Goal: Transaction & Acquisition: Purchase product/service

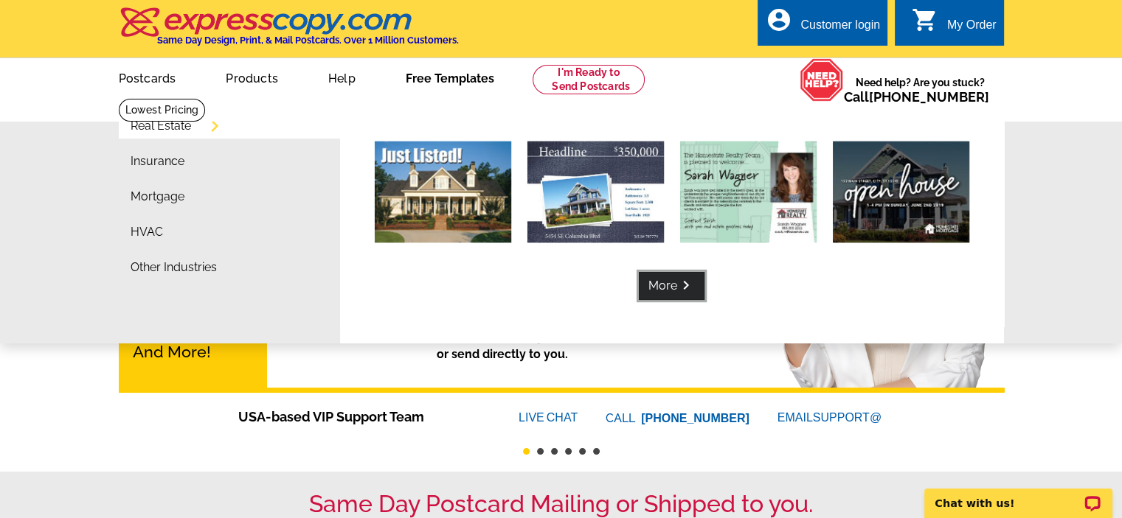
click at [693, 285] on icon "keyboard_arrow_right" at bounding box center [686, 285] width 18 height 0
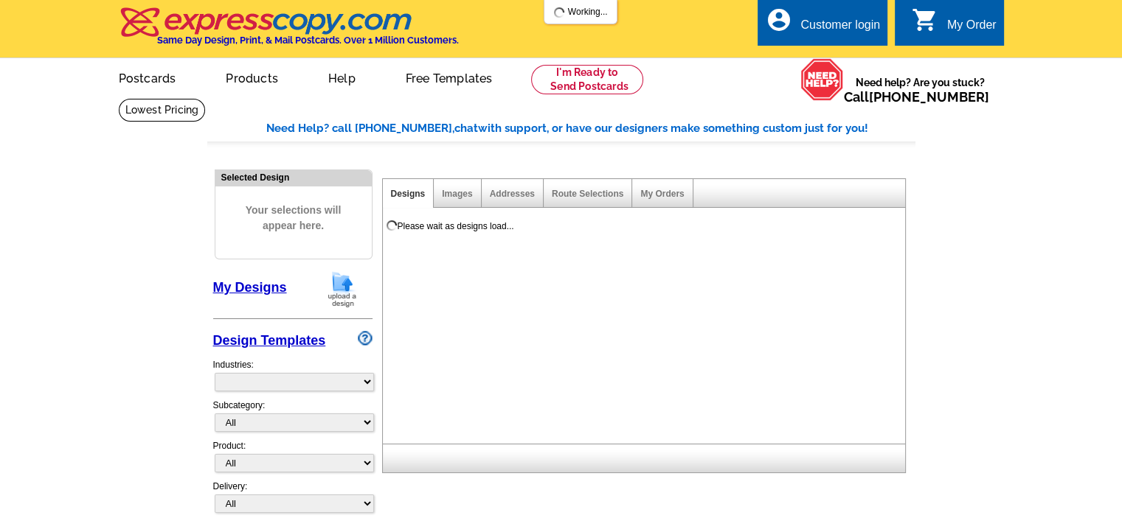
select select "785"
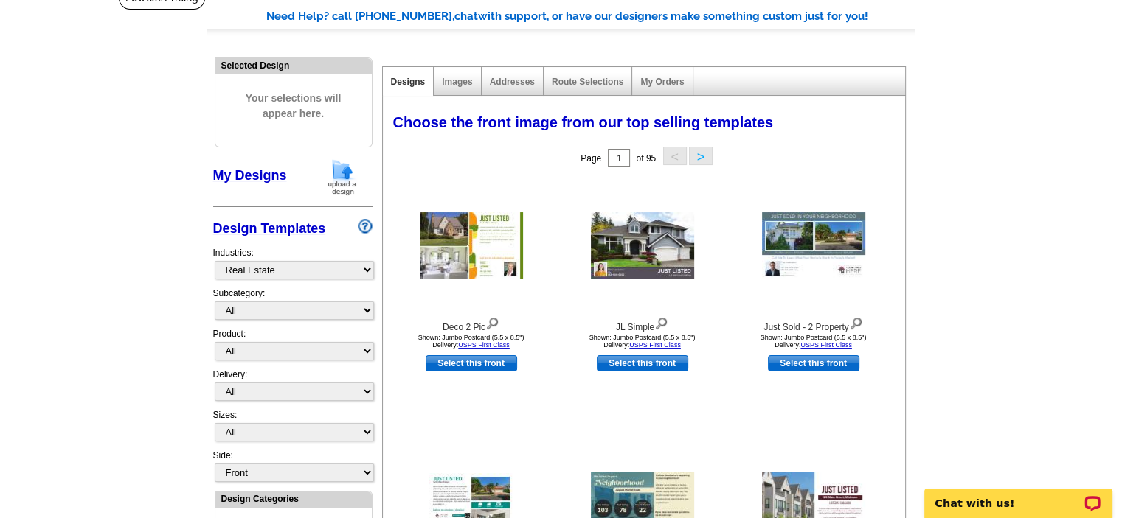
scroll to position [147, 0]
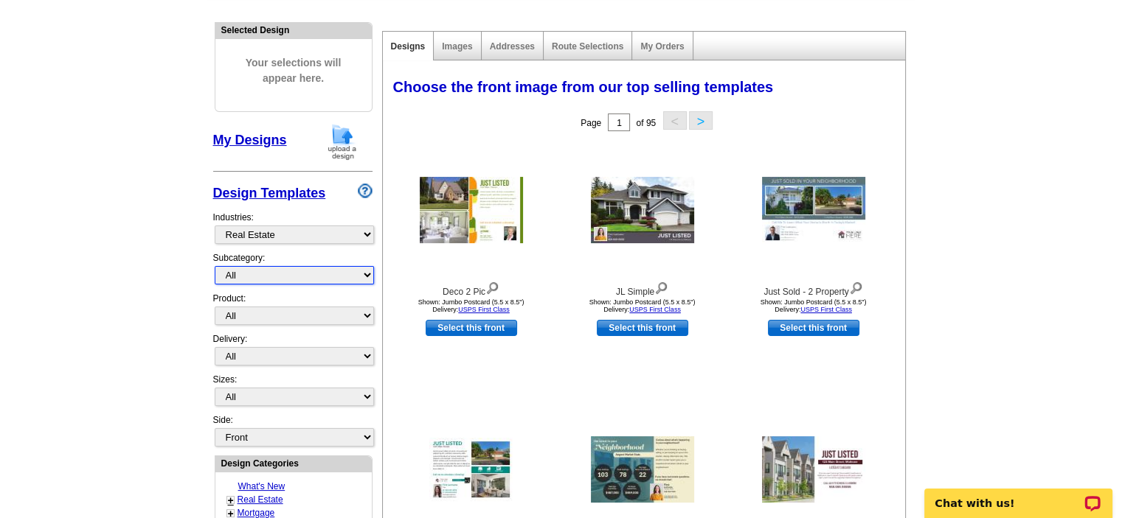
click at [314, 271] on select "All RE/MAX® Referrals Keller Williams® Berkshire Hathaway Home Services Century…" at bounding box center [294, 275] width 159 height 18
select select "807"
click at [215, 266] on select "All RE/MAX® Referrals Keller Williams® Berkshire Hathaway Home Services Century…" at bounding box center [294, 275] width 159 height 18
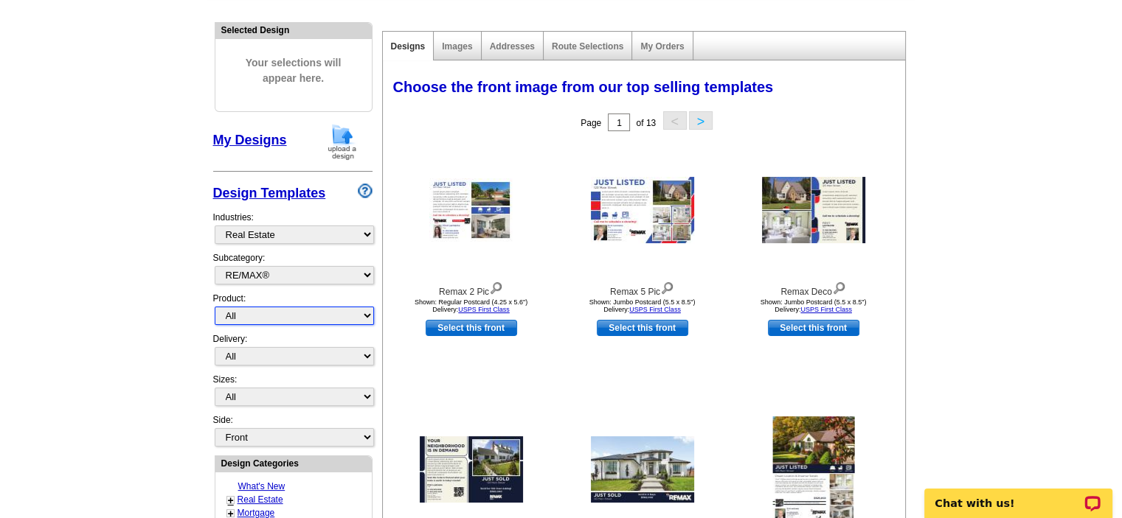
click at [274, 318] on select "All Postcards Letters and flyers Business Cards Door Hangers Greeting Cards" at bounding box center [294, 316] width 159 height 18
select select "1"
click at [215, 307] on select "All Postcards Letters and flyers Business Cards Door Hangers Greeting Cards" at bounding box center [294, 316] width 159 height 18
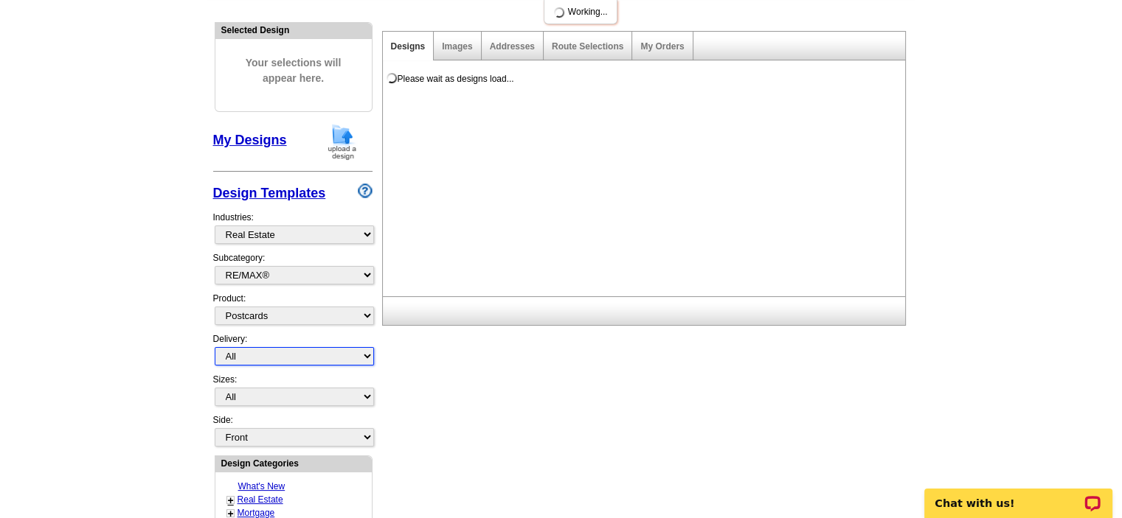
click at [276, 350] on select "All First Class Mail Shipped to Me EDDM Save 66% on Postage" at bounding box center [294, 356] width 159 height 18
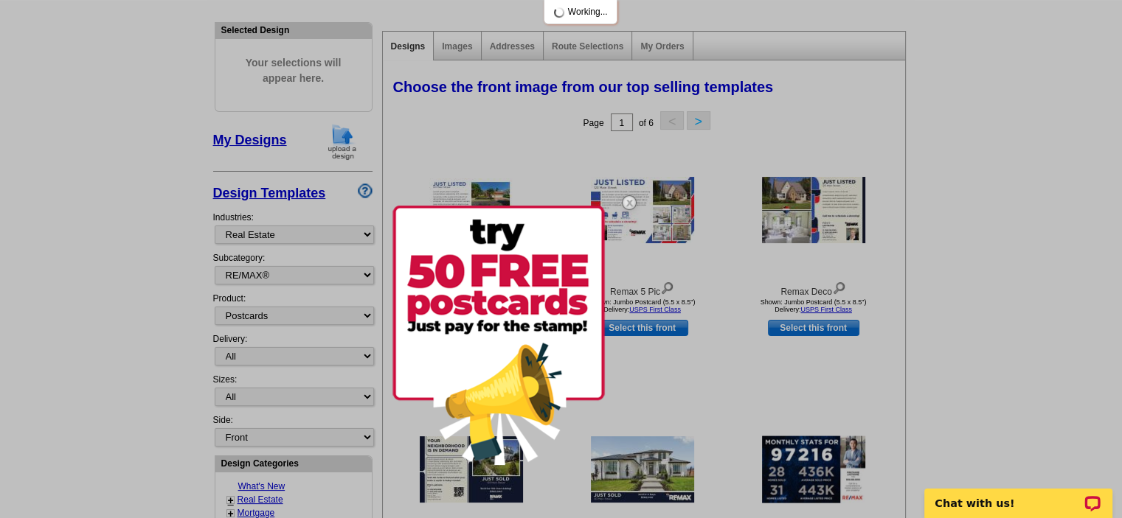
click at [276, 350] on div at bounding box center [561, 259] width 1122 height 518
click at [285, 395] on div at bounding box center [561, 259] width 1122 height 518
click at [627, 200] on img at bounding box center [629, 202] width 43 height 43
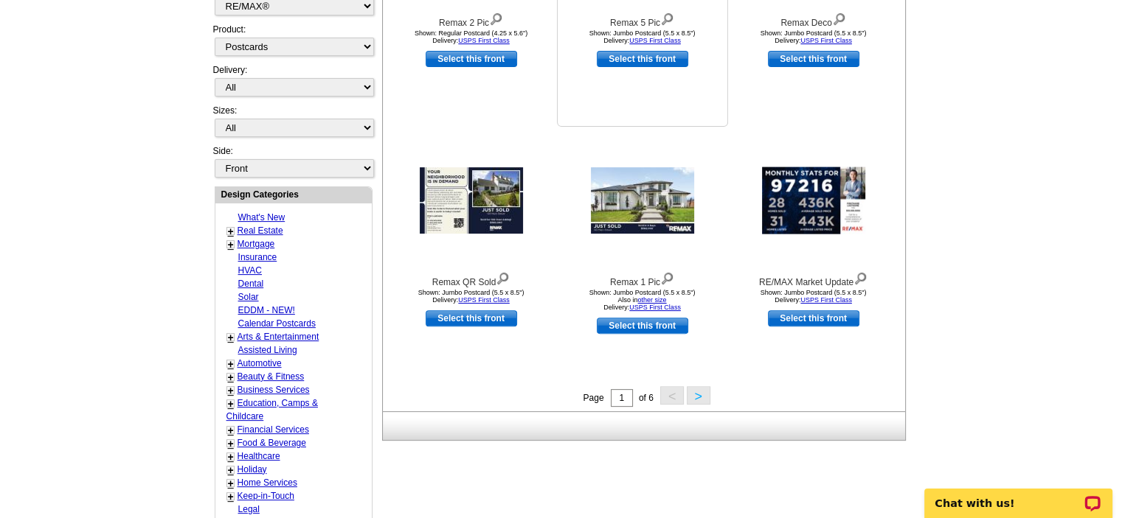
scroll to position [442, 0]
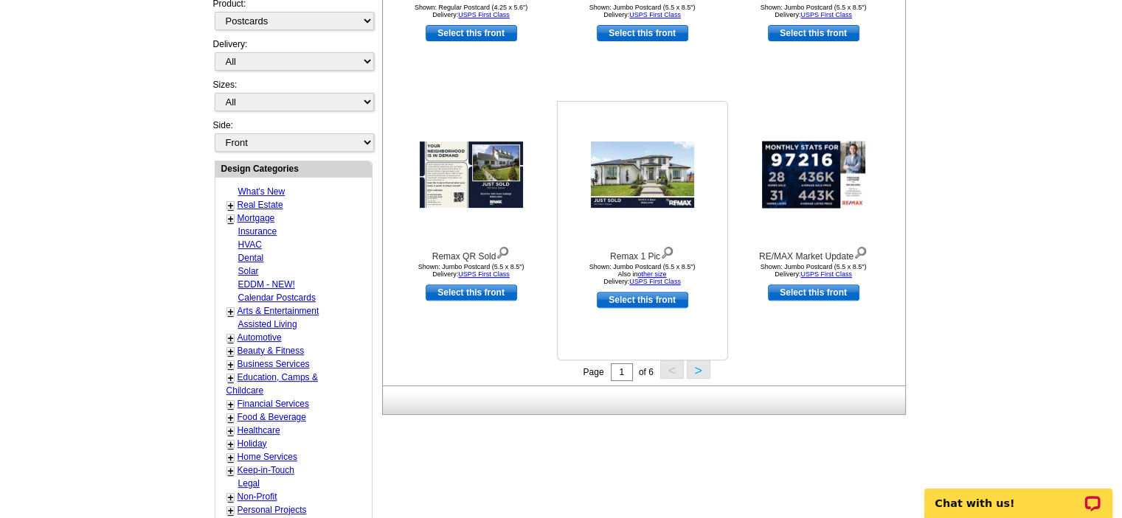
click at [624, 183] on img at bounding box center [642, 175] width 103 height 66
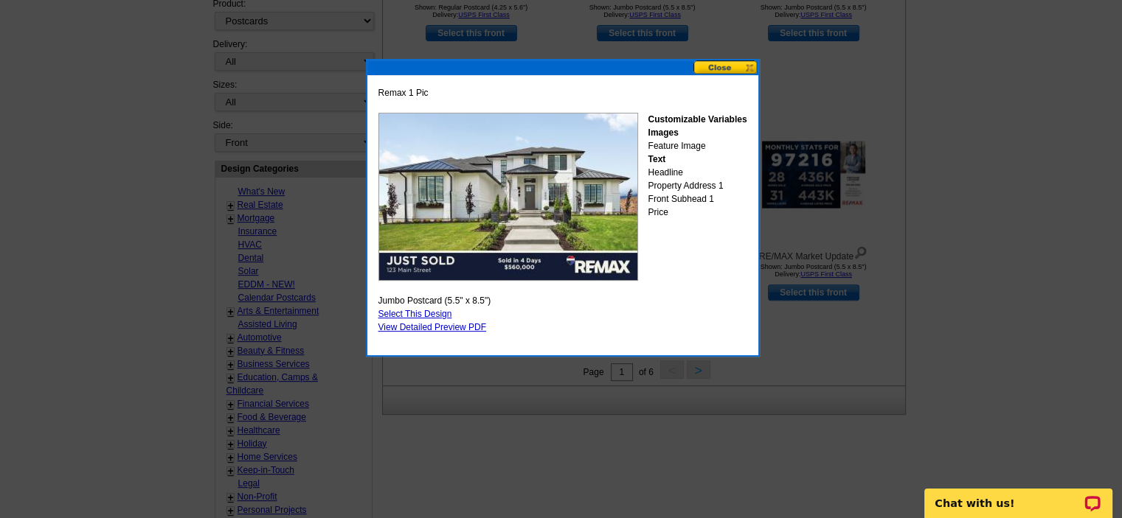
click at [424, 310] on link "Select This Design" at bounding box center [415, 314] width 74 height 10
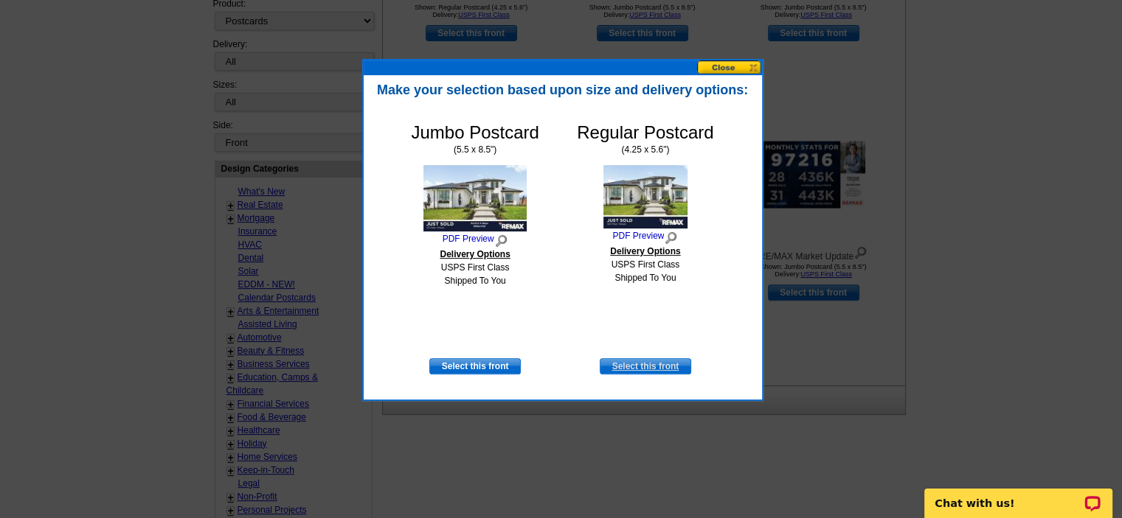
click at [622, 368] on link "Select this front" at bounding box center [645, 366] width 91 height 16
select select "1"
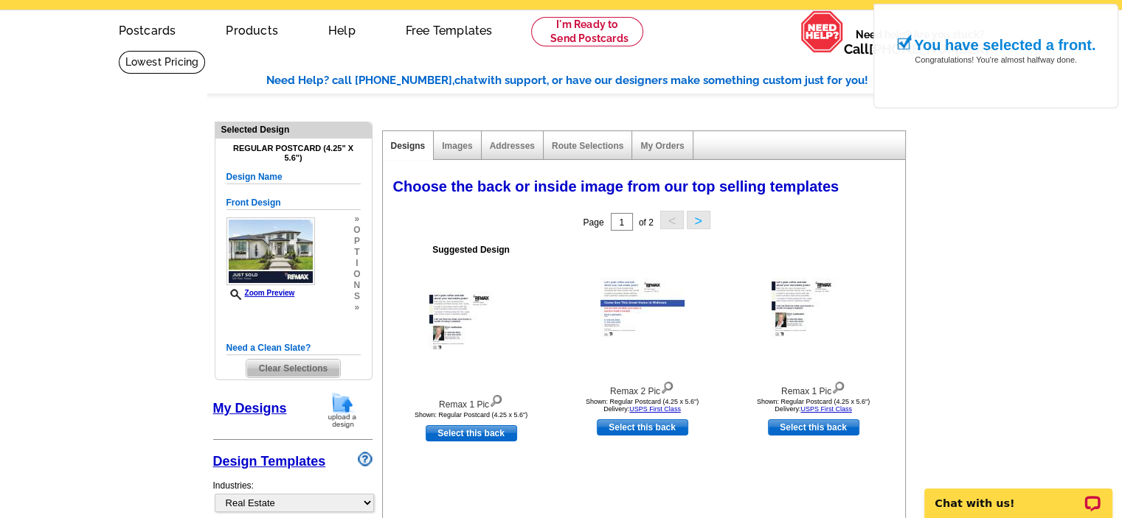
scroll to position [74, 0]
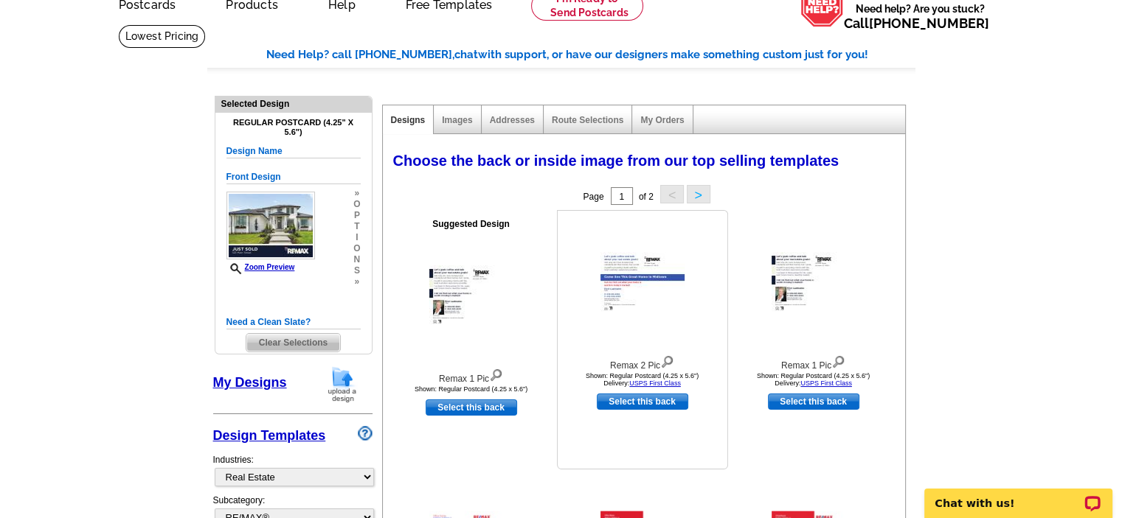
click at [619, 276] on img at bounding box center [642, 283] width 84 height 63
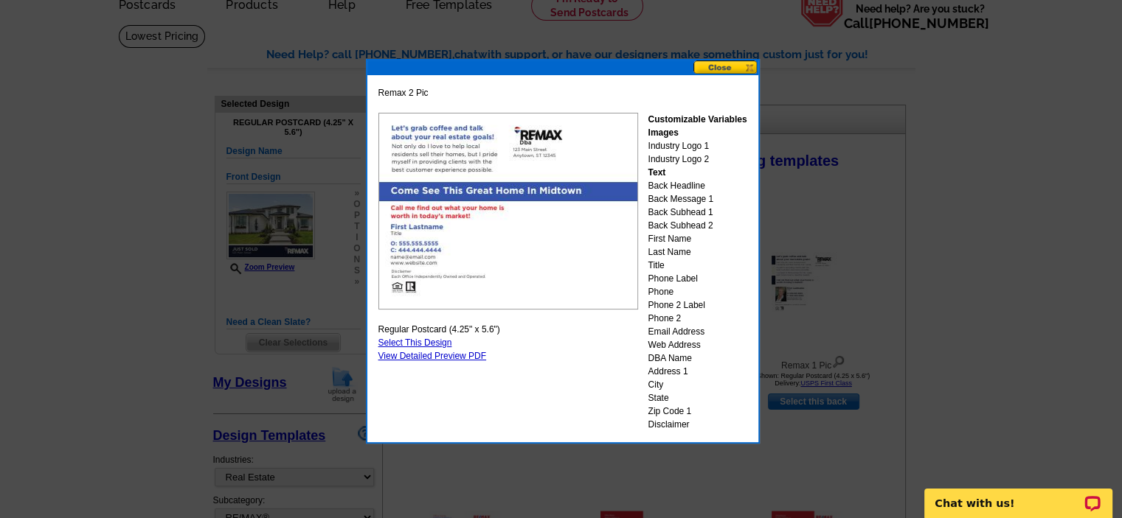
click at [738, 64] on button at bounding box center [725, 67] width 65 height 14
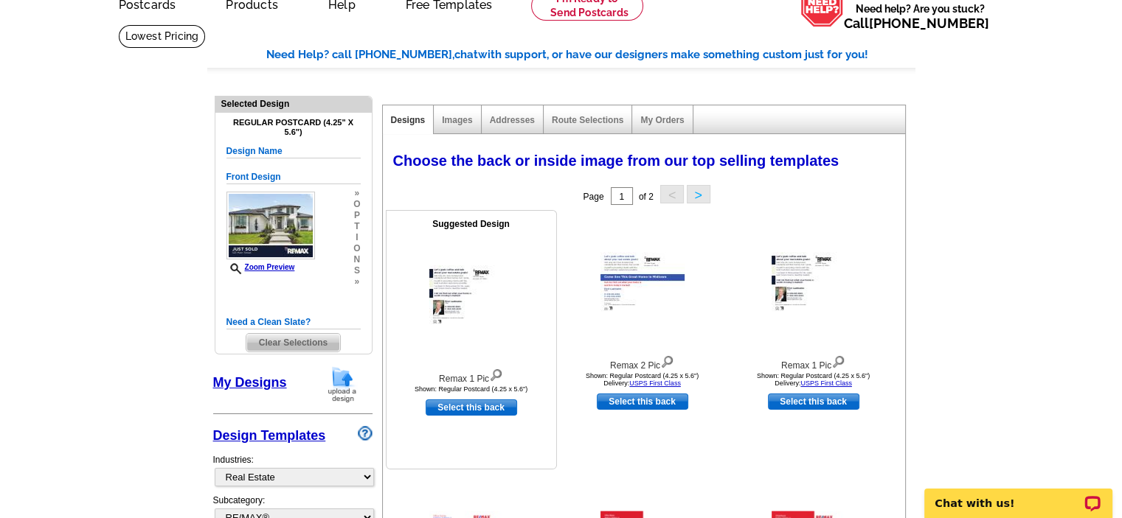
click at [485, 272] on img at bounding box center [471, 296] width 84 height 63
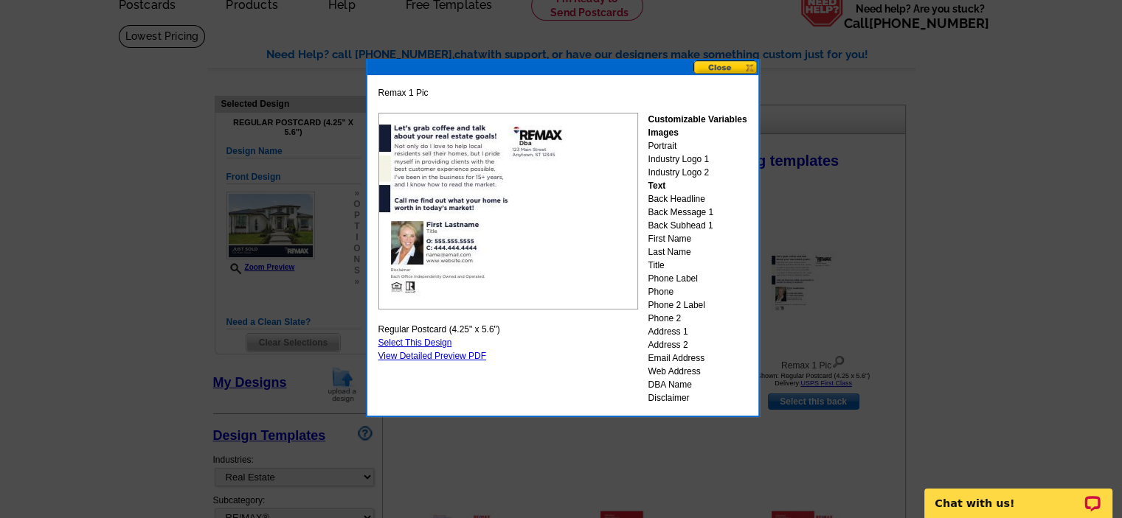
click at [445, 339] on link "Select This Design" at bounding box center [415, 343] width 74 height 10
select select "front"
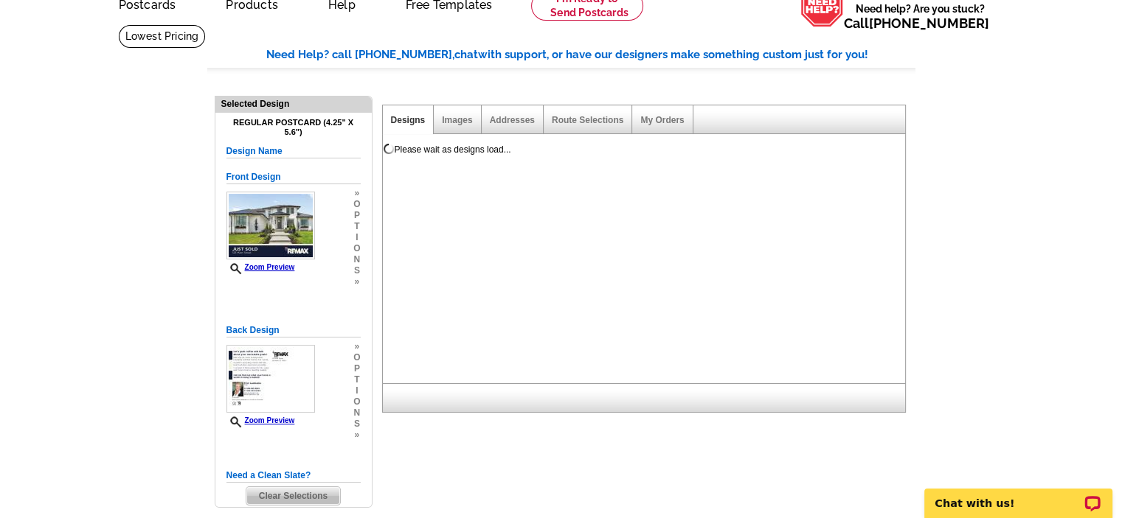
scroll to position [0, 0]
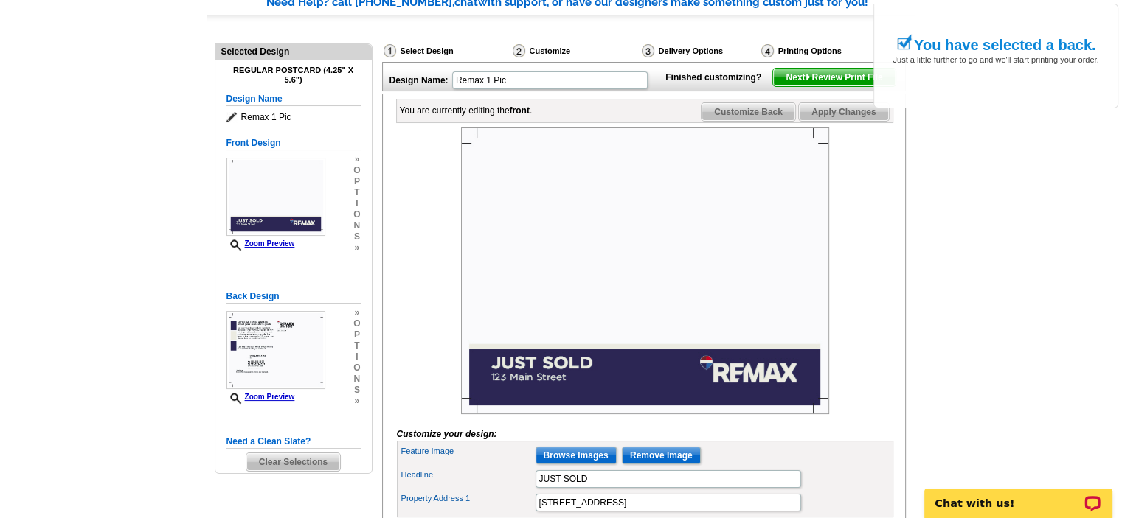
scroll to position [74, 0]
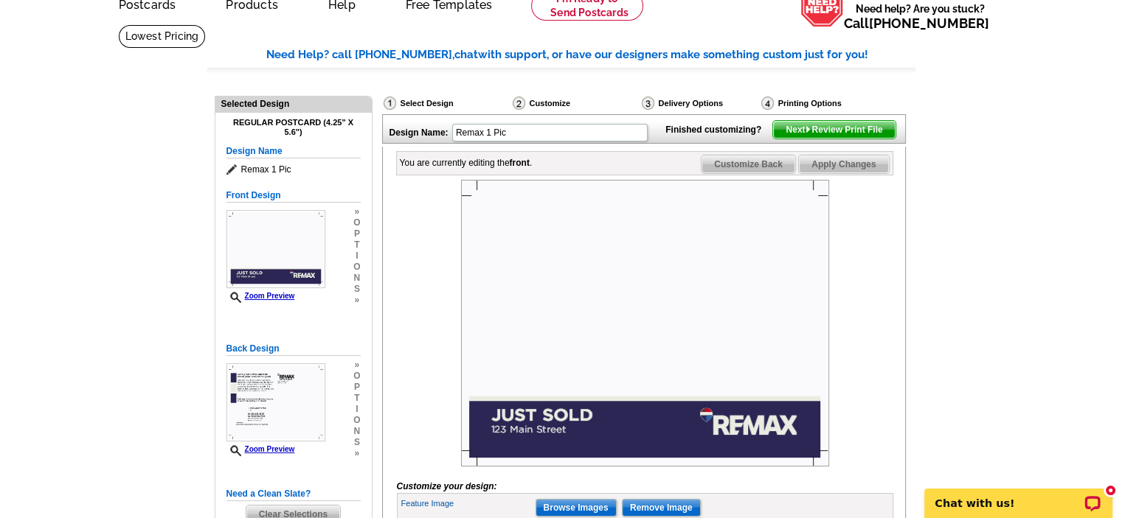
click at [863, 139] on span "Next Review Print File" at bounding box center [834, 130] width 122 height 18
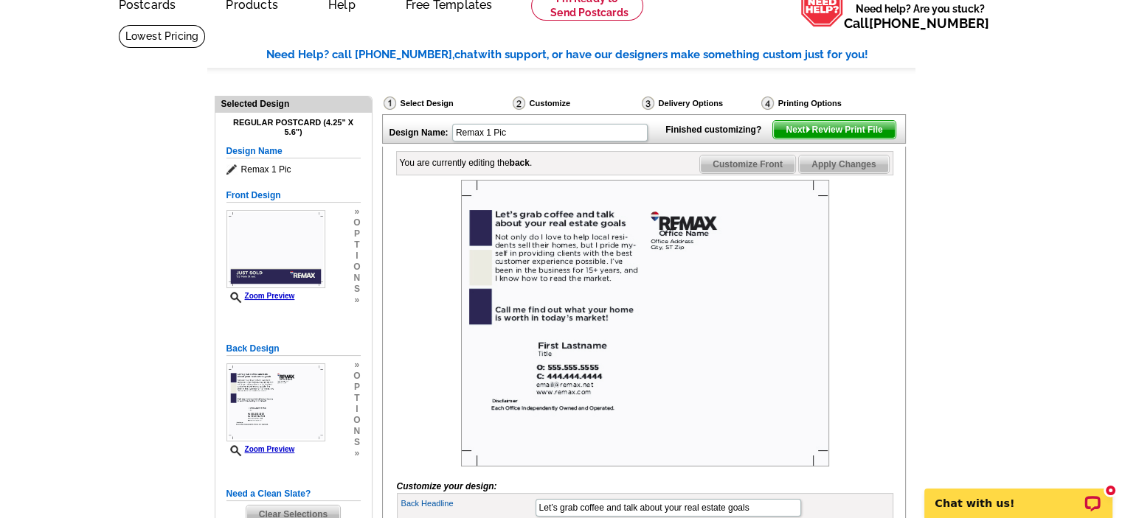
click at [810, 139] on span "Next Review Print File" at bounding box center [834, 130] width 122 height 18
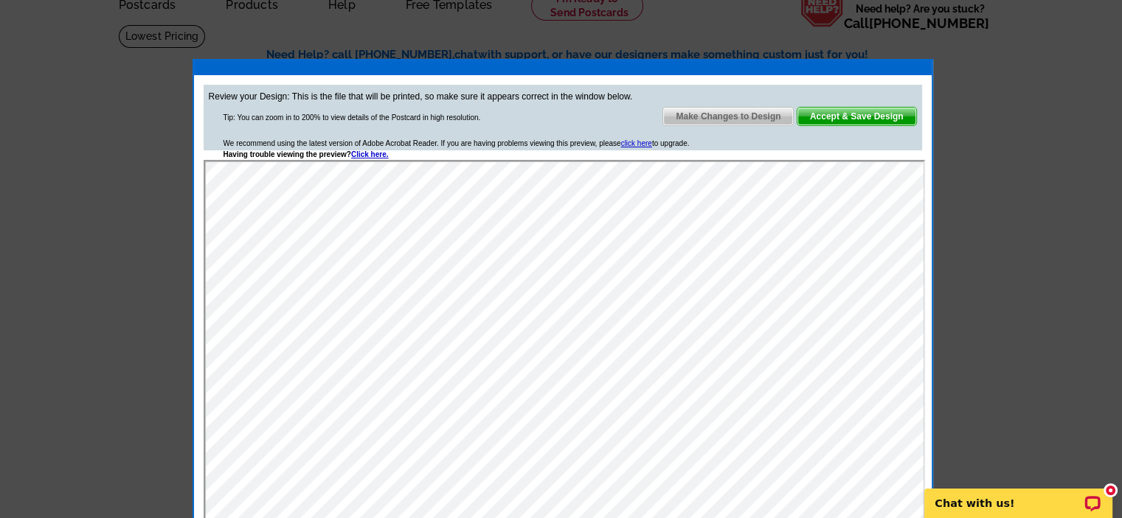
scroll to position [0, 0]
click at [833, 111] on span "Accept & Save Design" at bounding box center [856, 117] width 119 height 18
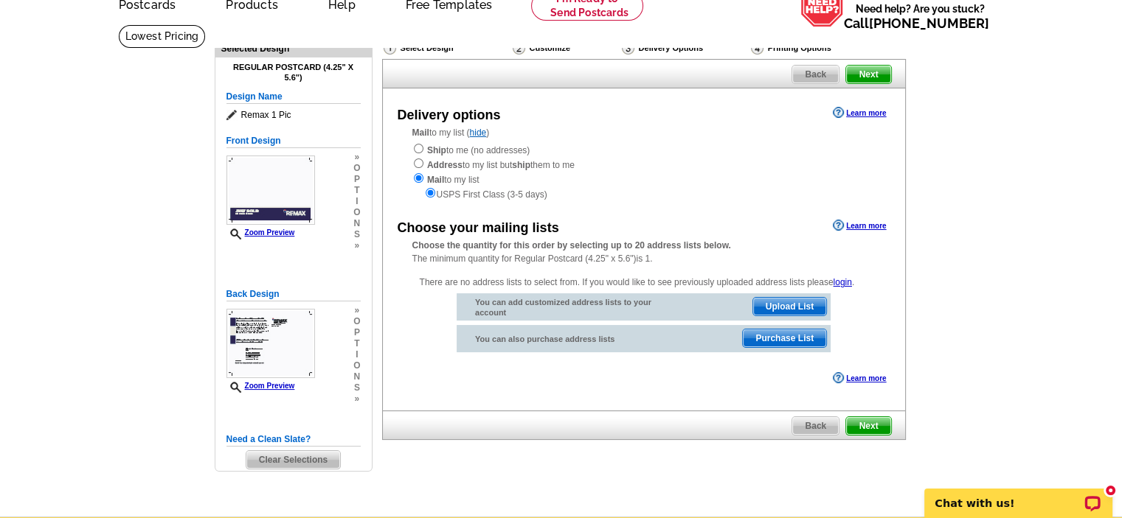
scroll to position [147, 0]
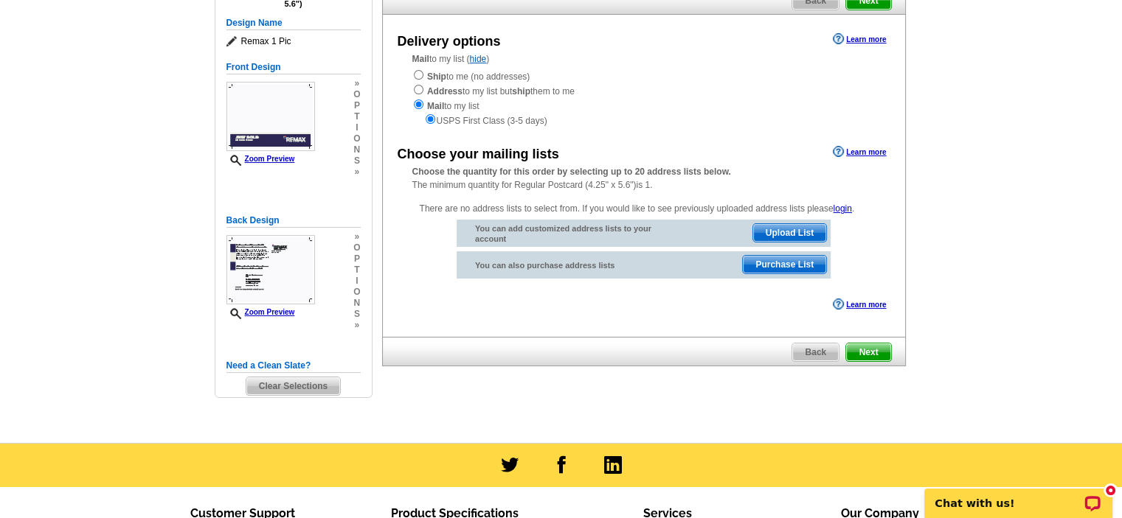
click at [874, 356] on span "Next" at bounding box center [868, 353] width 44 height 18
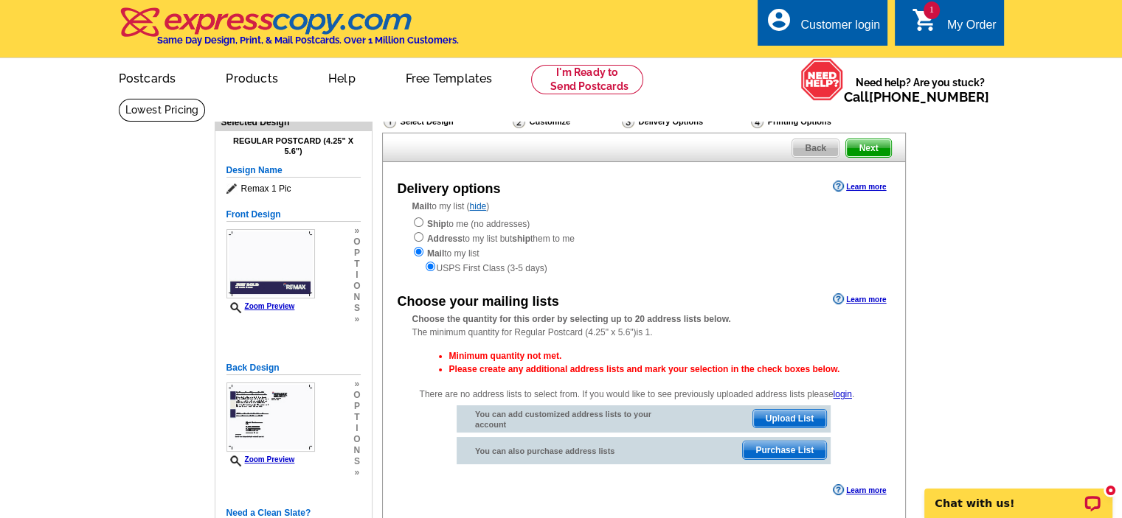
click at [810, 427] on span "Upload List" at bounding box center [789, 419] width 73 height 18
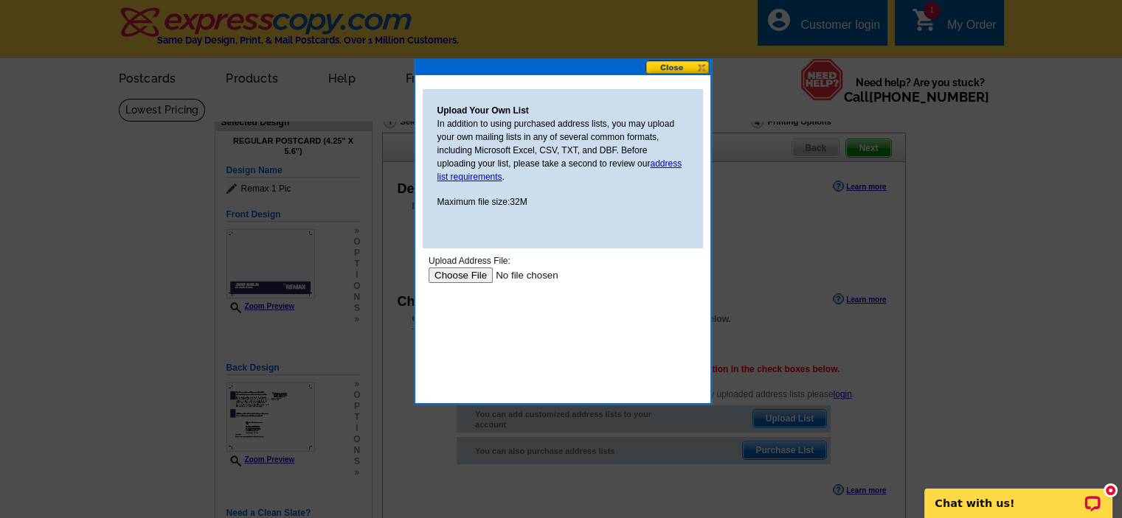
click at [464, 271] on input "file" at bounding box center [521, 275] width 187 height 15
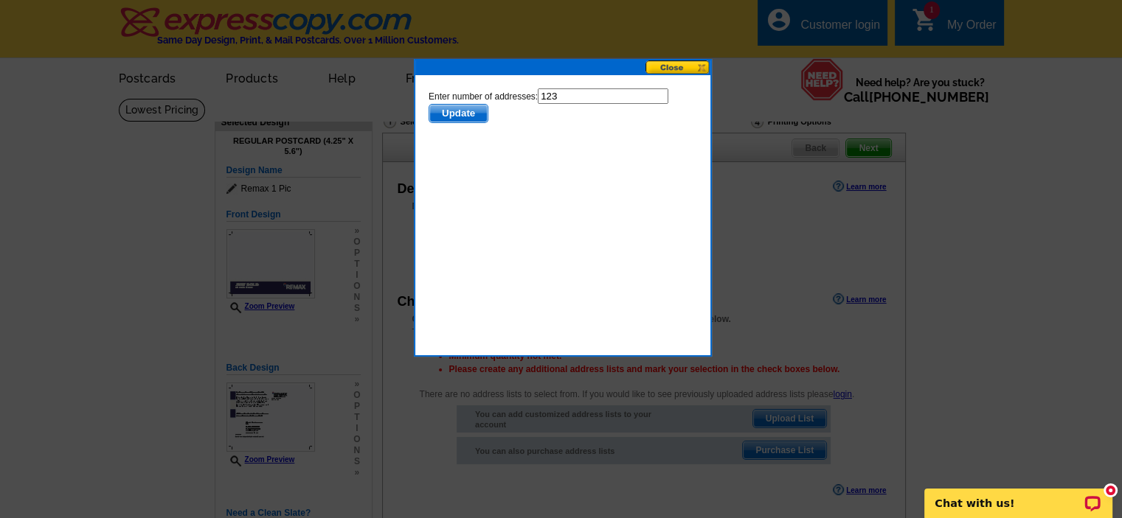
click at [683, 65] on button at bounding box center [677, 67] width 65 height 14
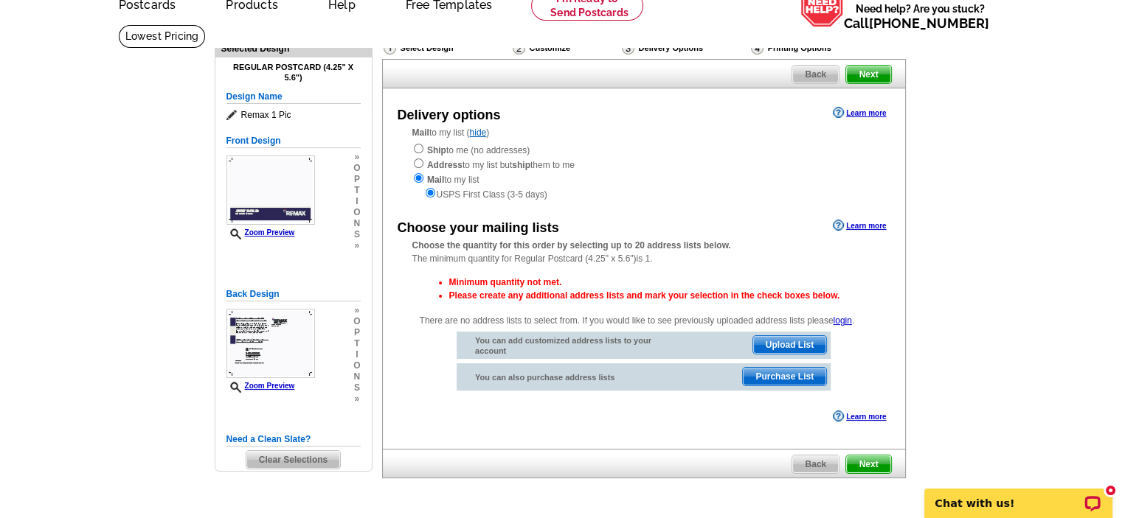
scroll to position [147, 0]
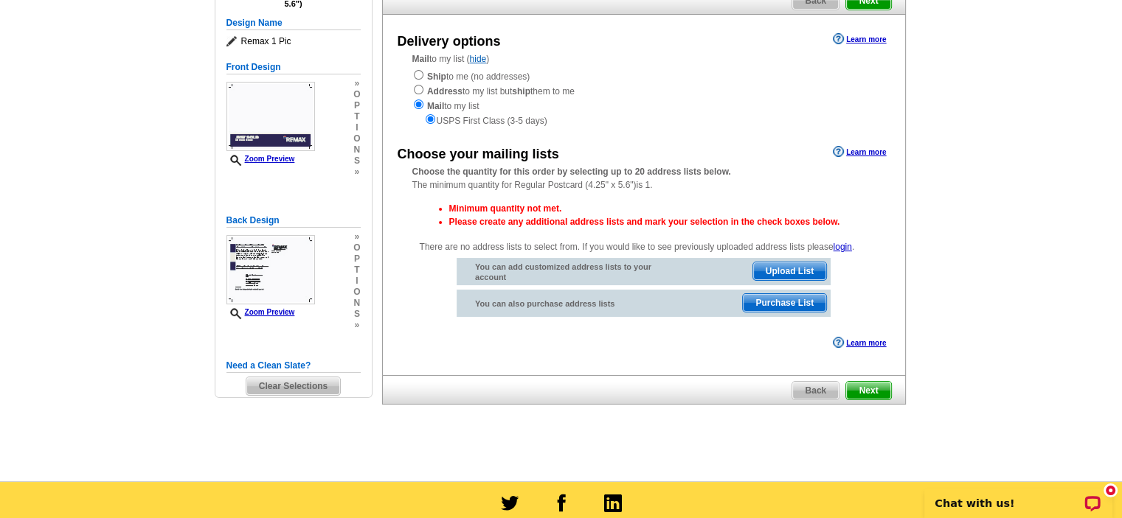
click at [875, 392] on span "Next" at bounding box center [868, 391] width 44 height 18
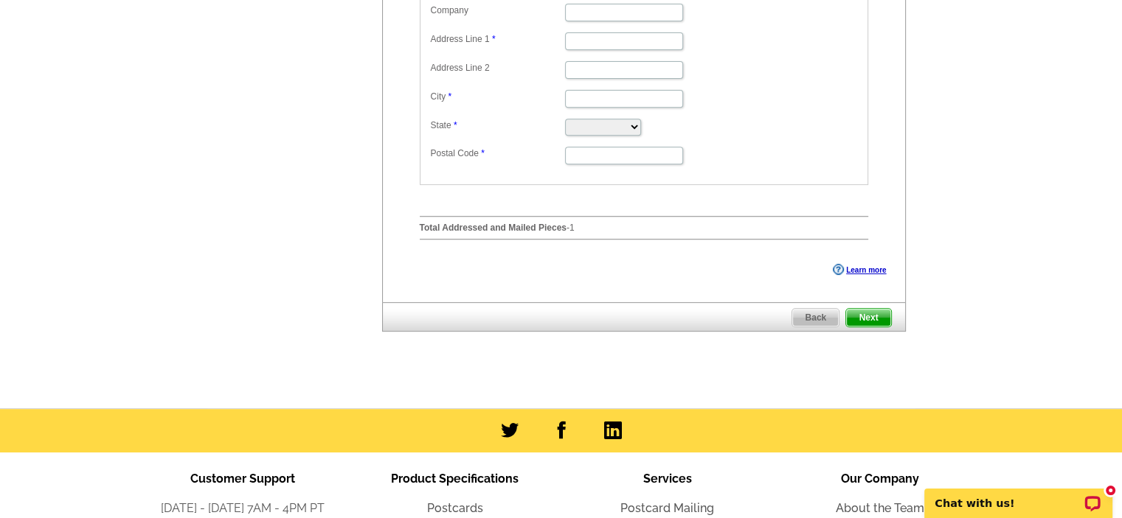
scroll to position [221, 0]
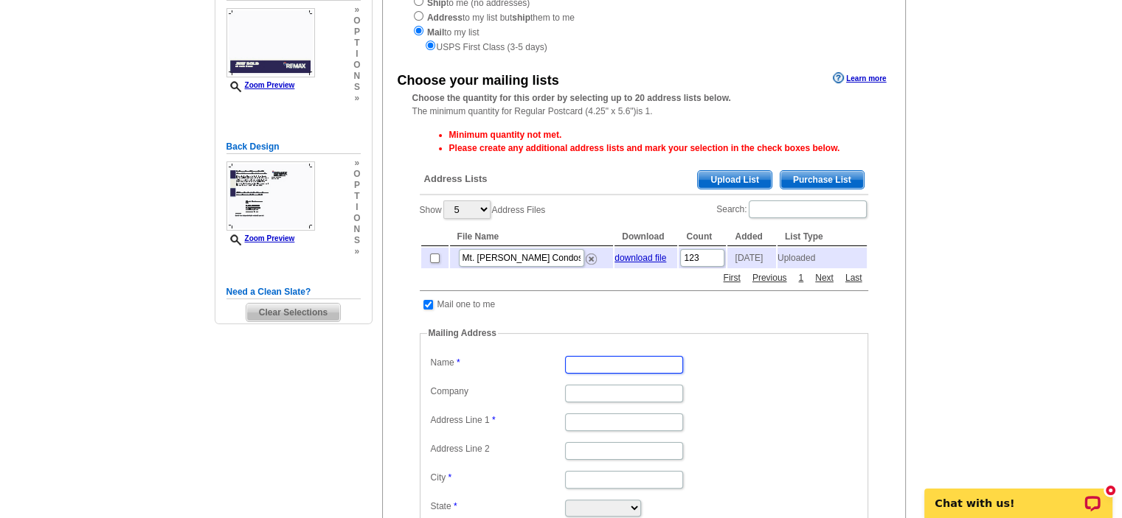
click at [640, 374] on input "Name" at bounding box center [624, 365] width 118 height 18
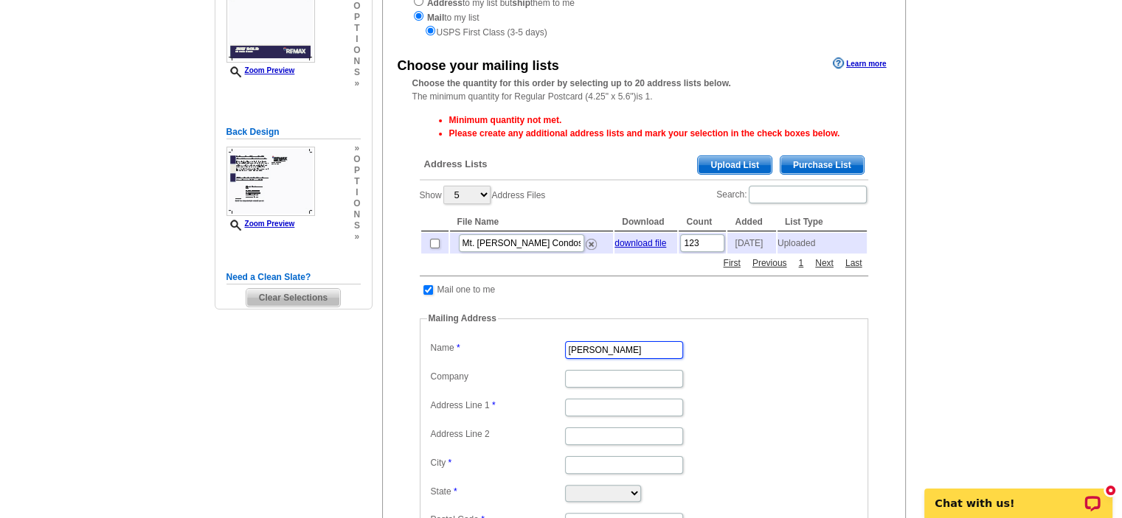
type input "[PERSON_NAME]"
type input "RE/MAX Equity Group"
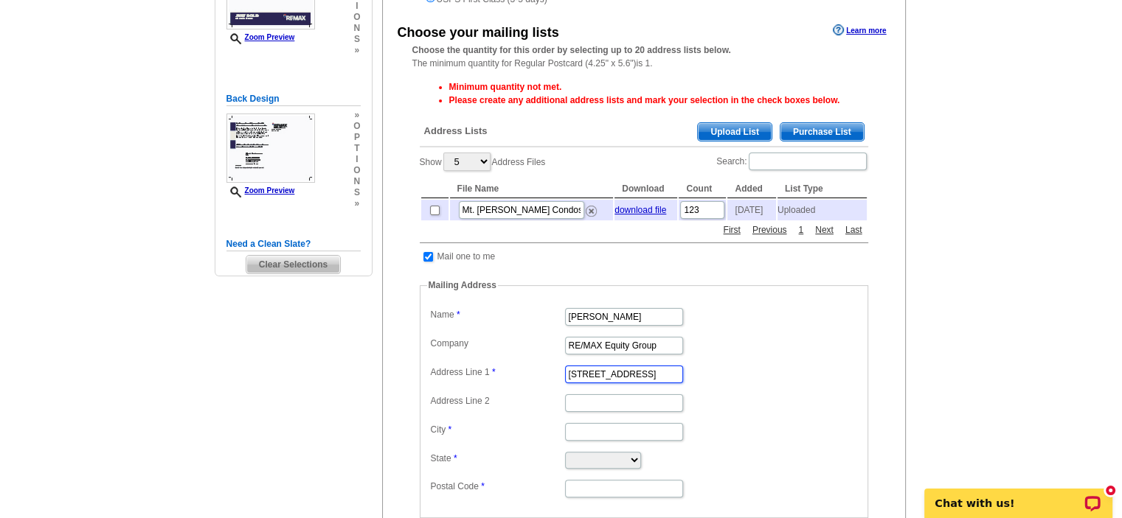
type input "[STREET_ADDRESS]"
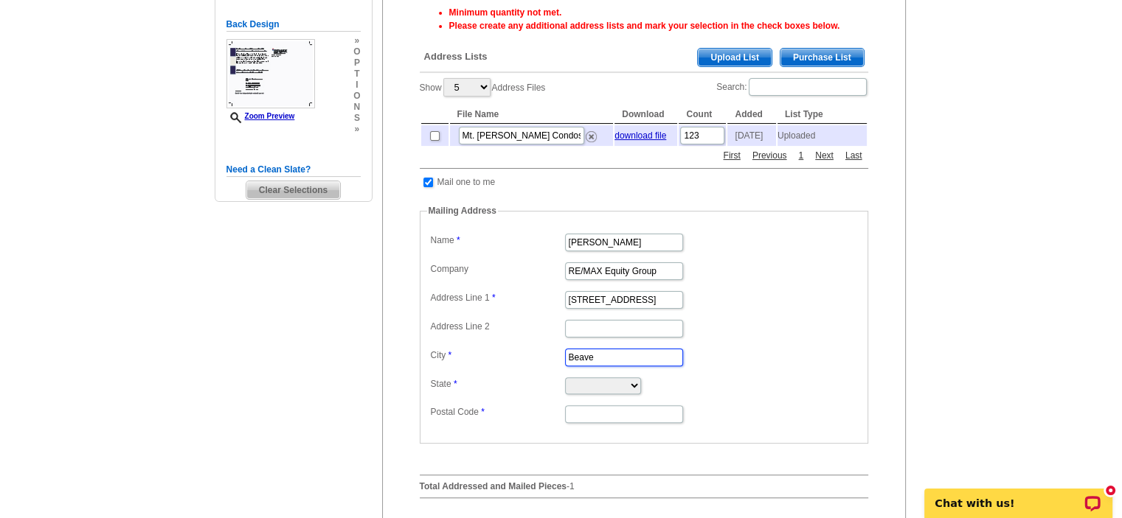
scroll to position [350, 0]
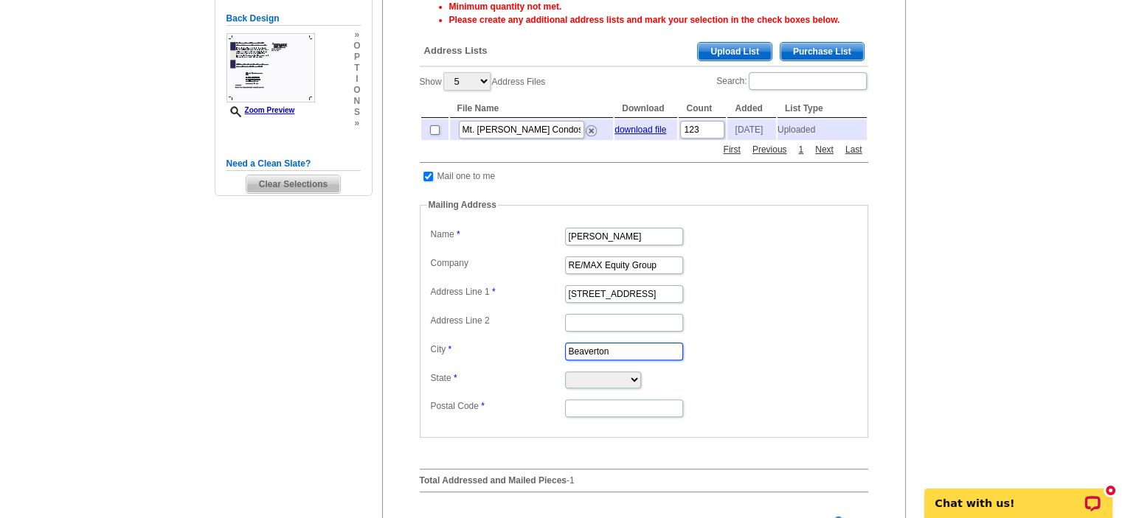
type input "Beaverton"
select select "OR"
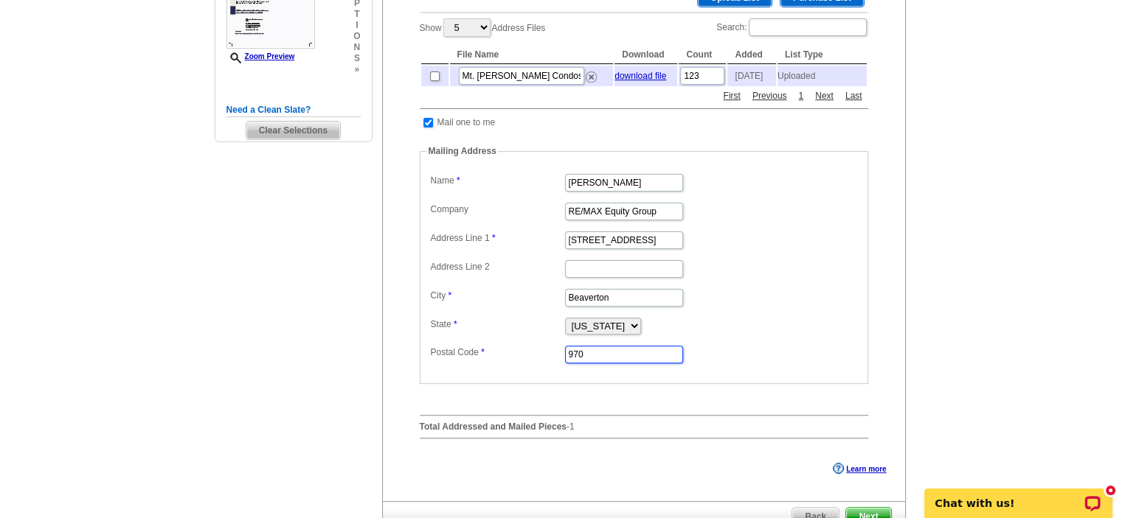
scroll to position [405, 0]
type input "97008"
click at [883, 328] on div "Choose your mailing lists Learn more Choose the quantity for this order by sele…" at bounding box center [644, 167] width 522 height 564
click at [879, 510] on span "Next" at bounding box center [868, 516] width 44 height 18
